Goal: Task Accomplishment & Management: Complete application form

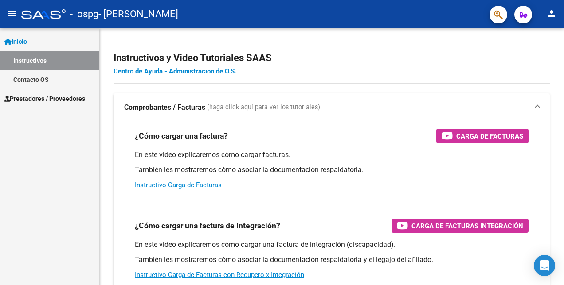
click at [557, 14] on button "person" at bounding box center [551, 14] width 18 height 18
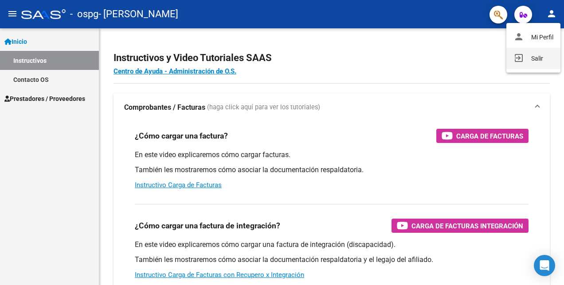
click at [550, 56] on button "exit_to_app Salir" at bounding box center [533, 58] width 54 height 21
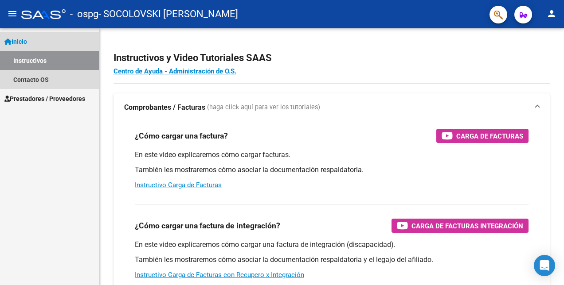
click at [22, 61] on link "Instructivos" at bounding box center [49, 60] width 99 height 19
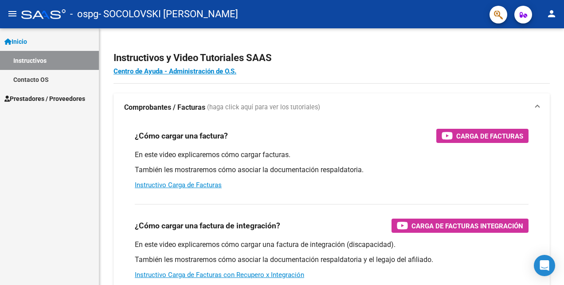
click at [48, 94] on span "Prestadores / Proveedores" at bounding box center [44, 99] width 81 height 10
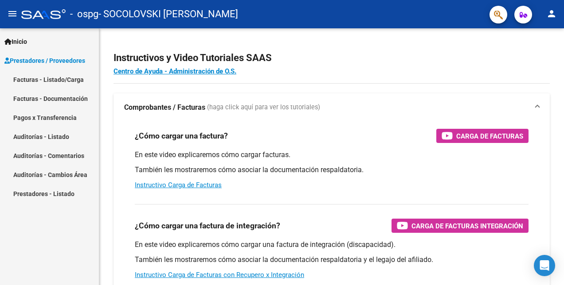
drag, startPoint x: 49, startPoint y: 76, endPoint x: 43, endPoint y: 71, distance: 8.5
click at [49, 76] on link "Facturas - Listado/Carga" at bounding box center [49, 79] width 99 height 19
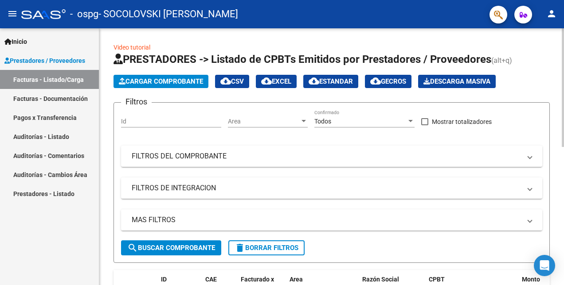
click at [138, 75] on button "Cargar Comprobante" at bounding box center [160, 81] width 95 height 13
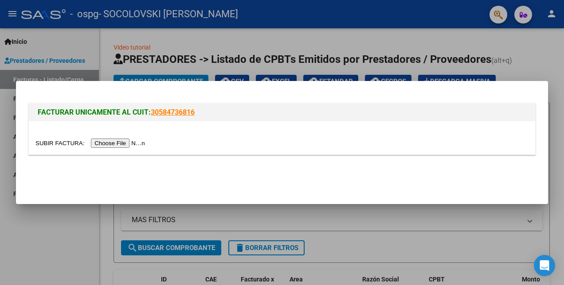
click at [95, 144] on input "file" at bounding box center [91, 143] width 112 height 9
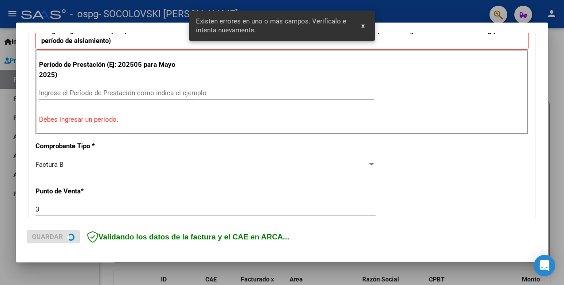
scroll to position [259, 0]
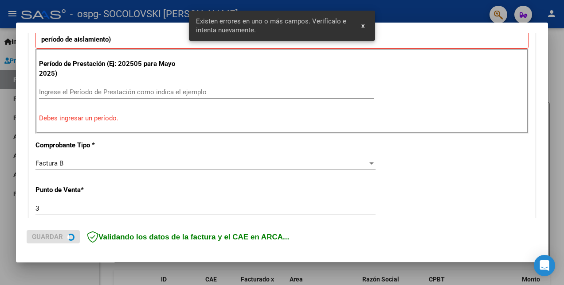
click at [97, 82] on div "Período de Prestación (Ej: 202505 para Mayo 2025) Ingrese el Período de Prestac…" at bounding box center [281, 91] width 493 height 85
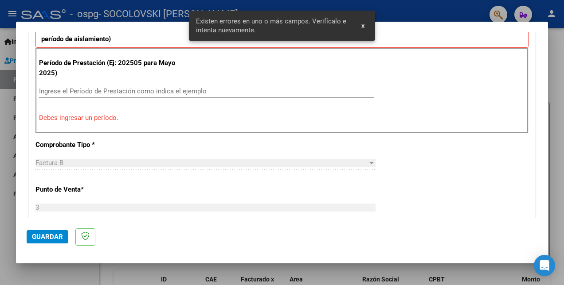
click at [101, 93] on input "Ingrese el Período de Prestación como indica el ejemplo" at bounding box center [206, 91] width 335 height 8
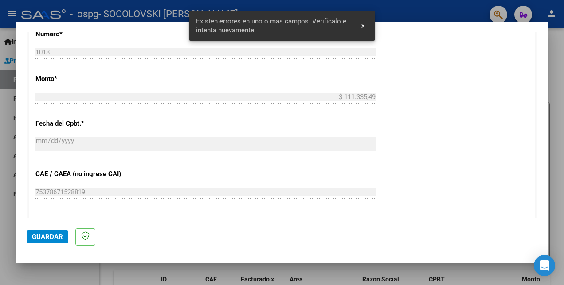
scroll to position [569, 0]
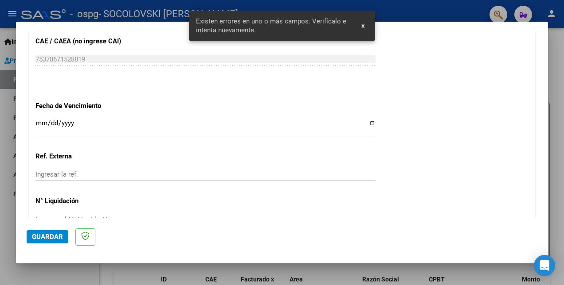
type input "202508"
click at [367, 121] on input "Ingresar la fecha" at bounding box center [205, 127] width 340 height 14
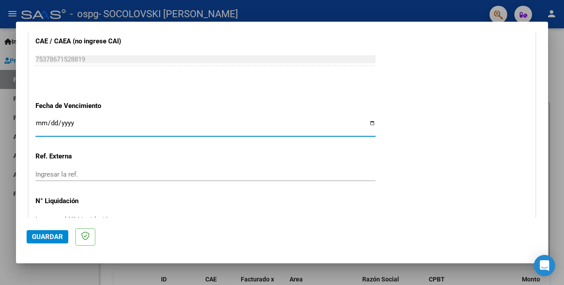
type input "[DATE]"
click at [50, 232] on button "Guardar" at bounding box center [48, 236] width 42 height 13
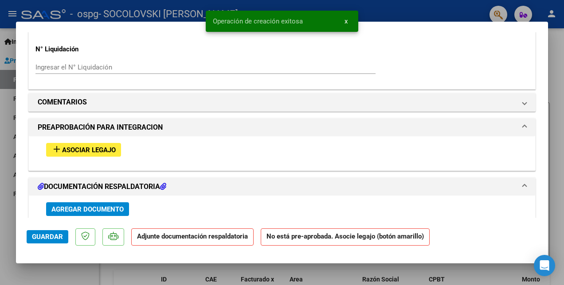
scroll to position [753, 0]
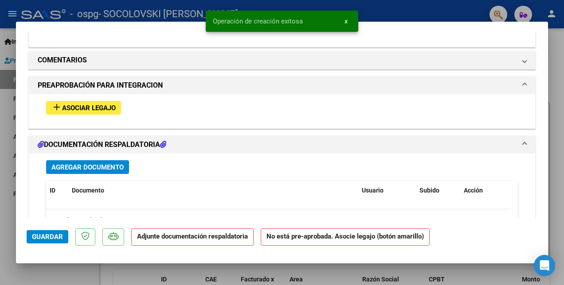
click at [86, 107] on span "Asociar Legajo" at bounding box center [89, 108] width 54 height 8
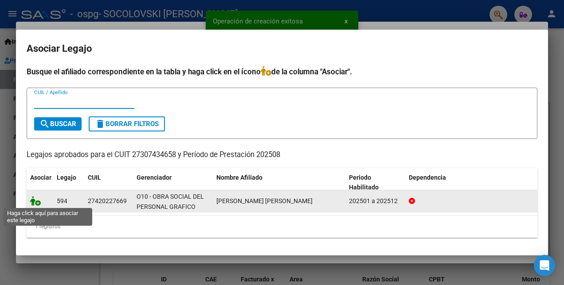
click at [36, 202] on icon at bounding box center [35, 201] width 11 height 10
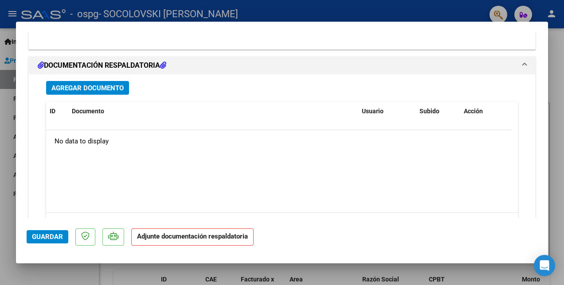
scroll to position [998, 0]
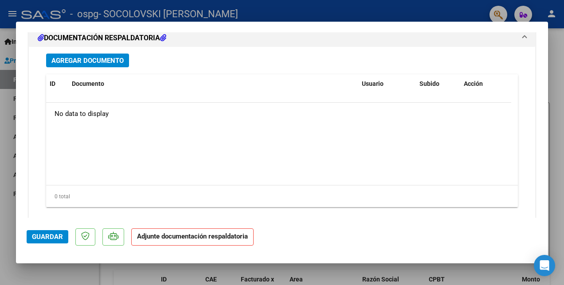
click at [85, 54] on button "Agregar Documento" at bounding box center [87, 61] width 83 height 14
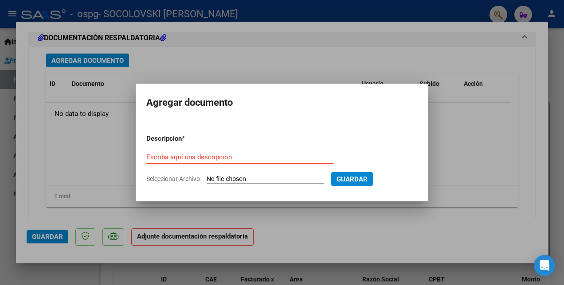
click at [268, 177] on input "Seleccionar Archivo" at bounding box center [264, 179] width 117 height 8
type input "C:\fakepath\[PERSON_NAME] planilla agosto 2025.pdf"
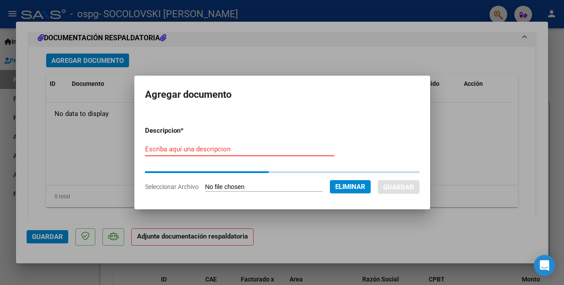
click at [183, 148] on input "Escriba aquí una descripcion" at bounding box center [239, 149] width 189 height 8
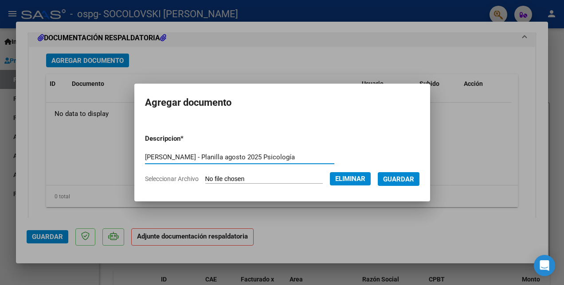
type input "[PERSON_NAME] - Planilla agosto 2025 Psicología"
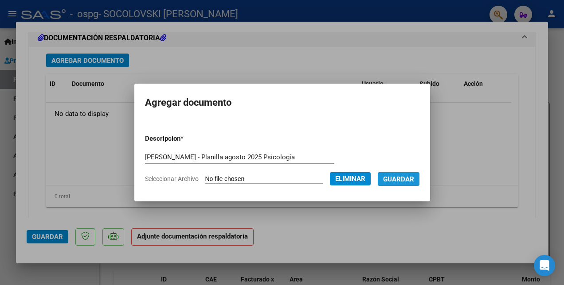
click at [403, 179] on span "Guardar" at bounding box center [398, 179] width 31 height 8
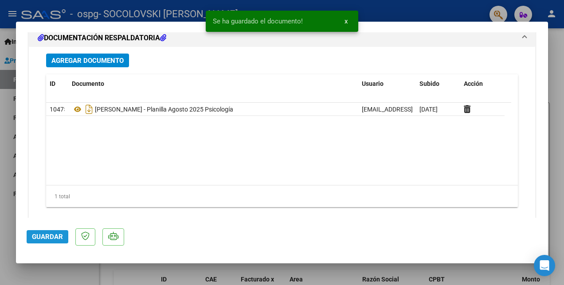
click at [39, 237] on span "Guardar" at bounding box center [47, 237] width 31 height 8
click at [56, 269] on div at bounding box center [282, 142] width 564 height 285
type input "$ 0,00"
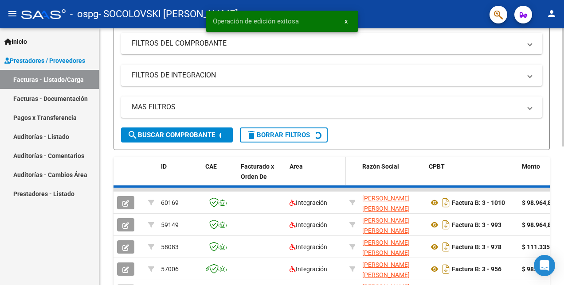
scroll to position [133, 0]
